Goal: Find specific page/section: Find specific page/section

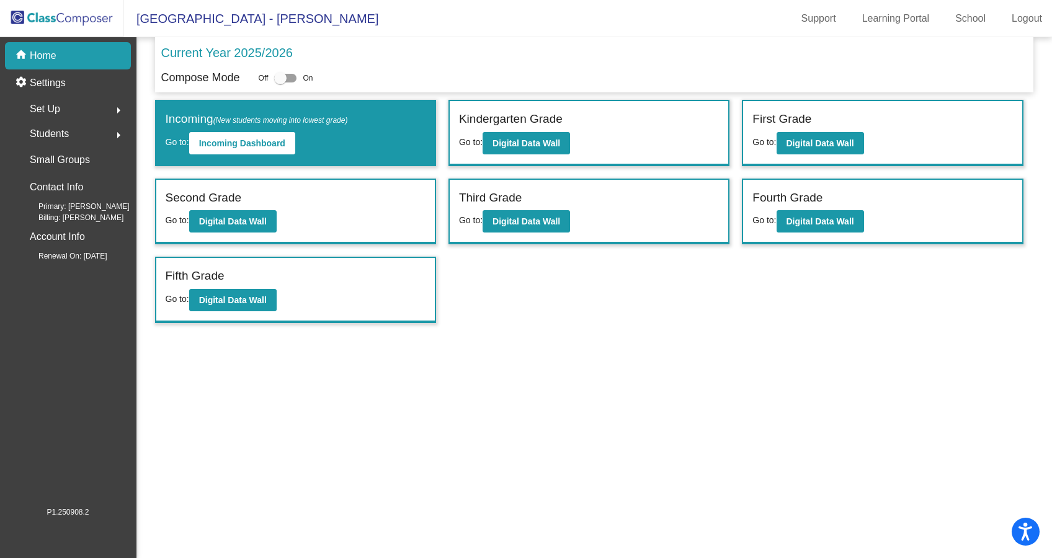
click at [75, 136] on div "Students arrow_right" at bounding box center [71, 134] width 118 height 25
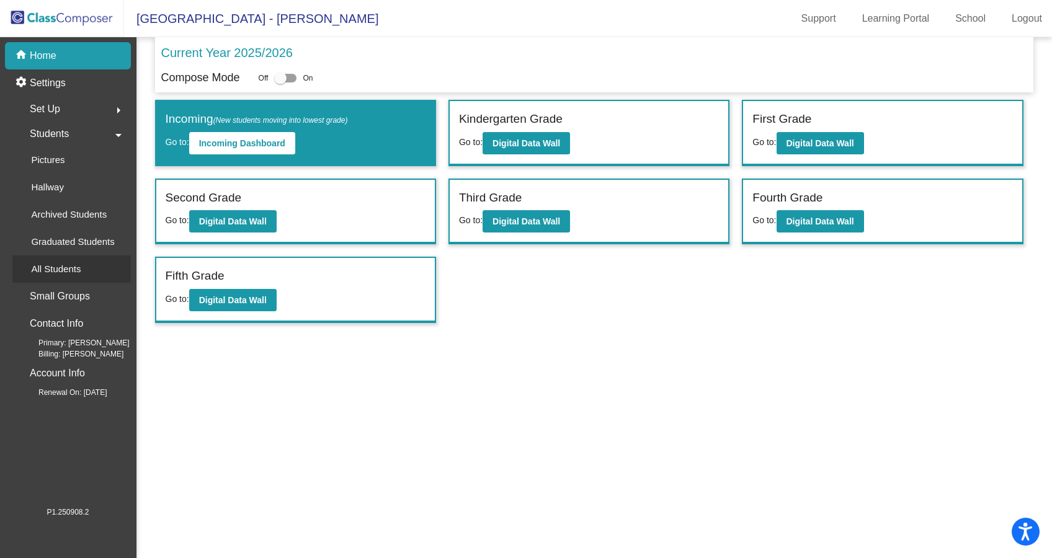
click at [63, 272] on p "All Students" at bounding box center [56, 269] width 50 height 15
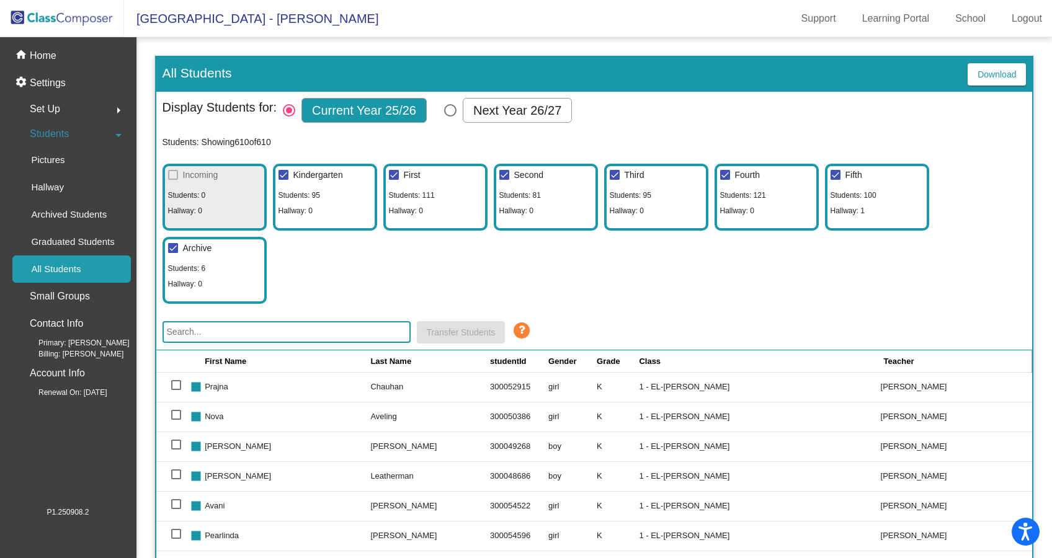
click at [365, 335] on input "text" at bounding box center [287, 332] width 248 height 22
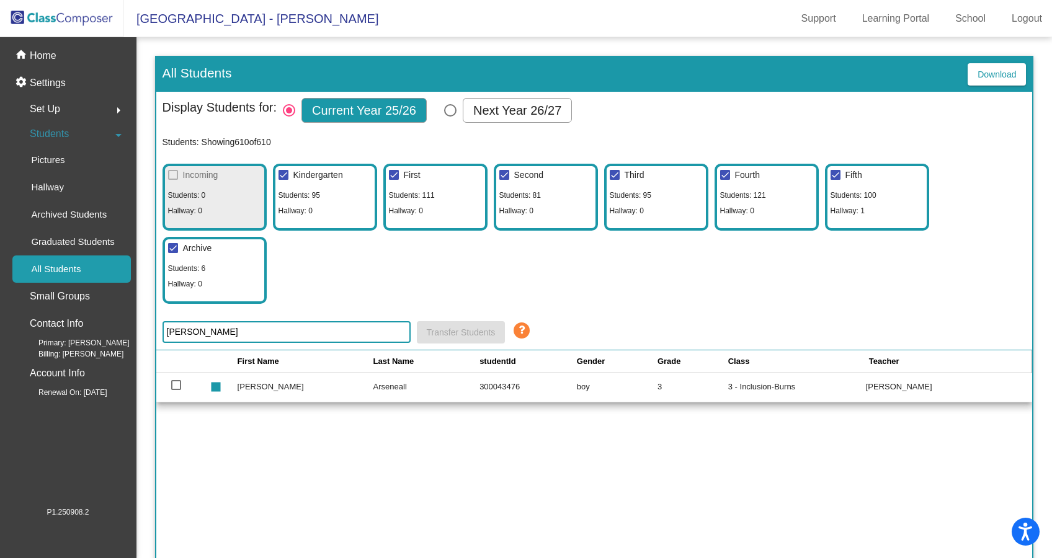
type input "[PERSON_NAME]"
drag, startPoint x: 205, startPoint y: 329, endPoint x: 154, endPoint y: 331, distance: 50.3
click at [155, 331] on div "All Students Download Display Students for: Current Year 25/26 Next Year 26/27 …" at bounding box center [594, 359] width 879 height 606
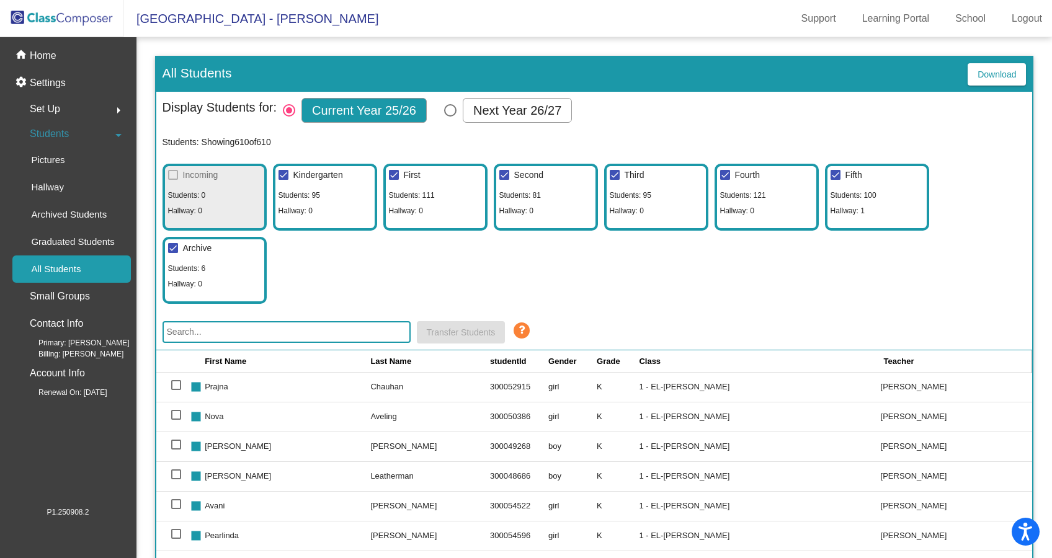
click at [276, 334] on input "text" at bounding box center [287, 332] width 248 height 22
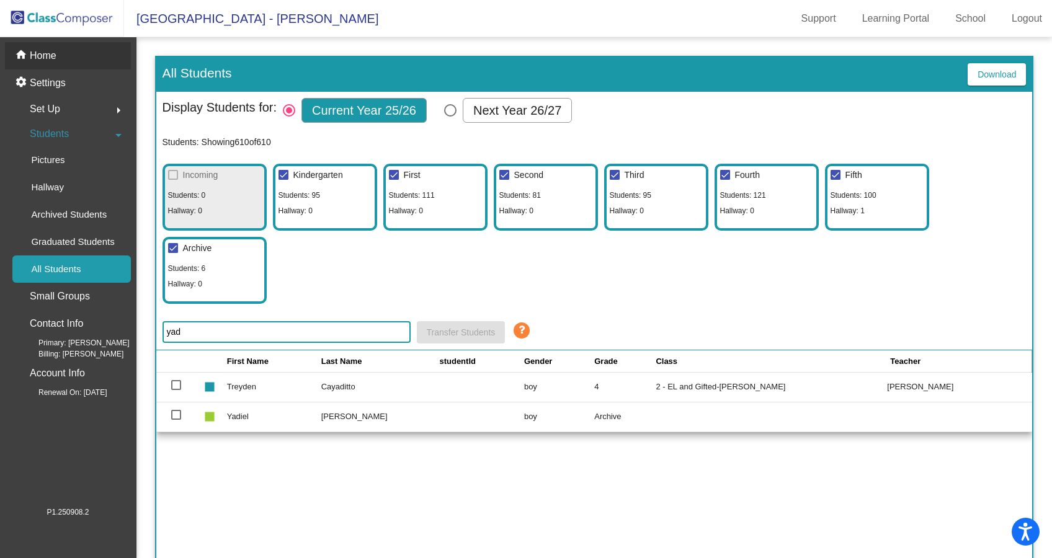
type input "yad"
click at [45, 49] on p "Home" at bounding box center [43, 55] width 27 height 15
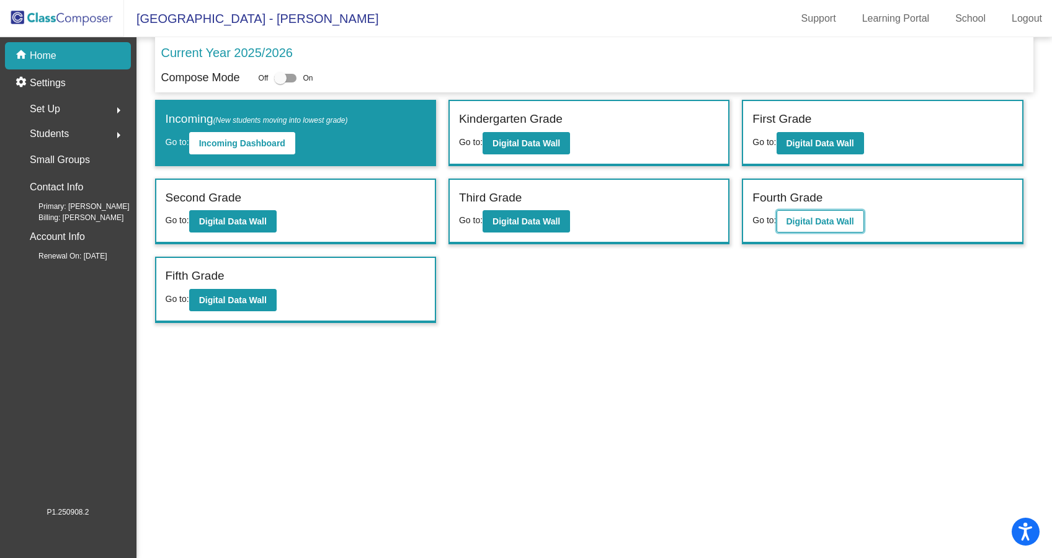
click at [831, 228] on button "Digital Data Wall" at bounding box center [820, 221] width 87 height 22
